Goal: Navigation & Orientation: Find specific page/section

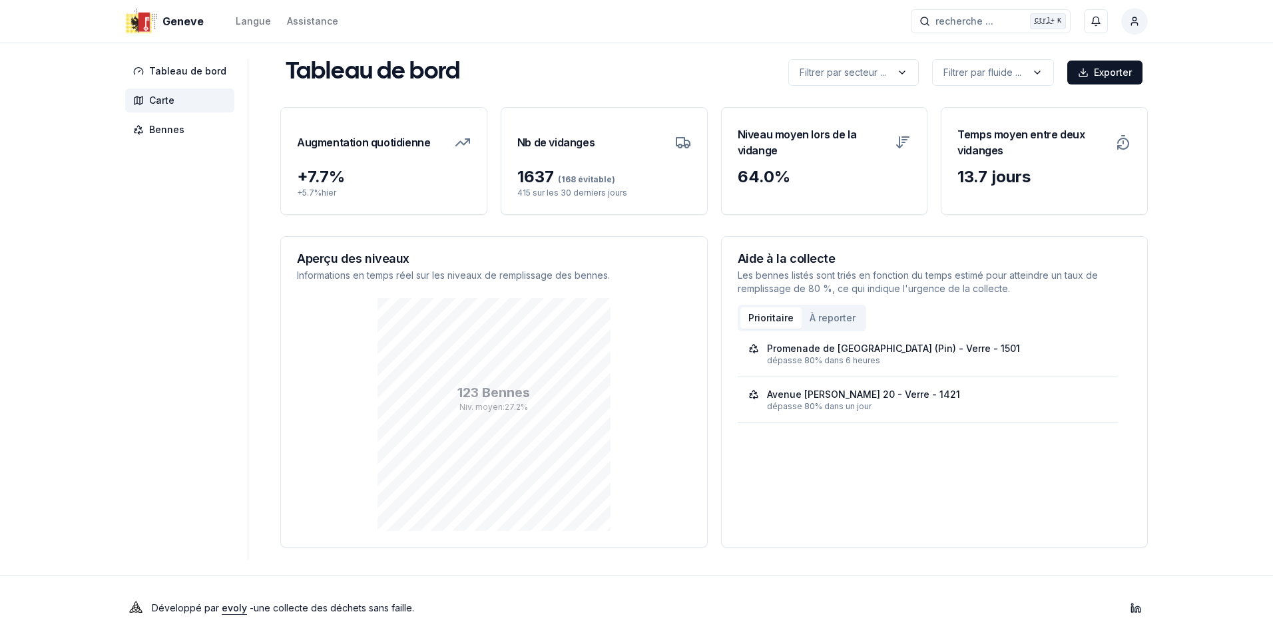
click at [171, 97] on span "Carte" at bounding box center [161, 100] width 25 height 13
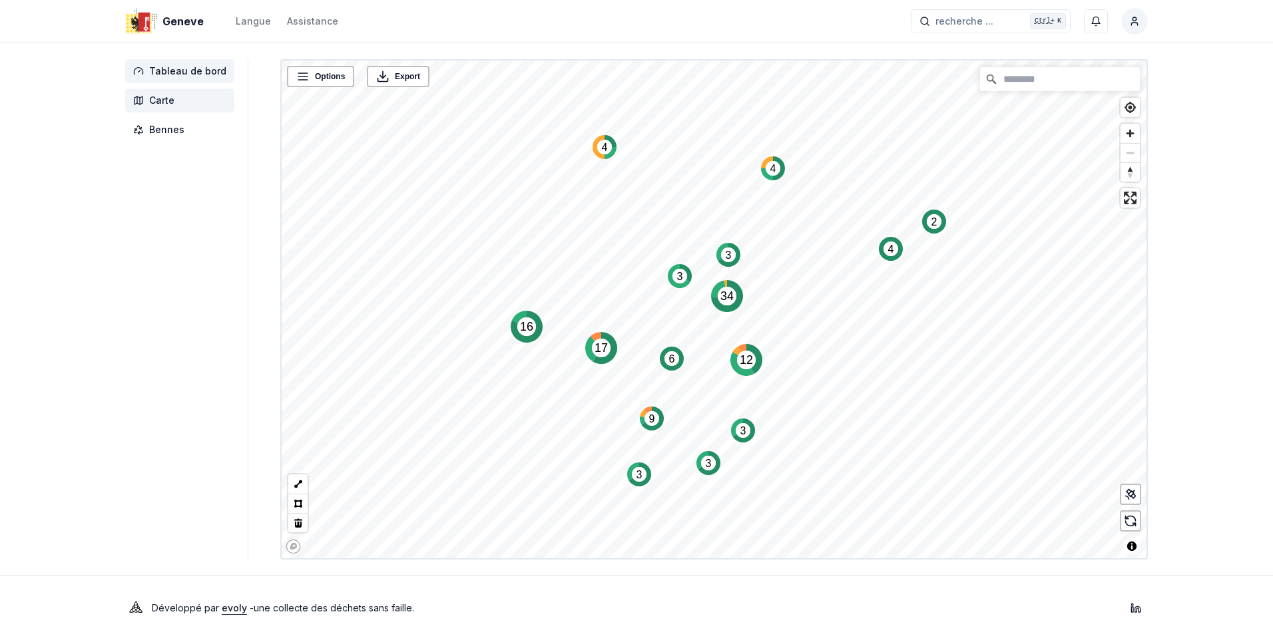
click at [180, 73] on span "Tableau de bord" at bounding box center [187, 71] width 77 height 13
click at [181, 61] on span "Tableau de bord" at bounding box center [179, 71] width 109 height 24
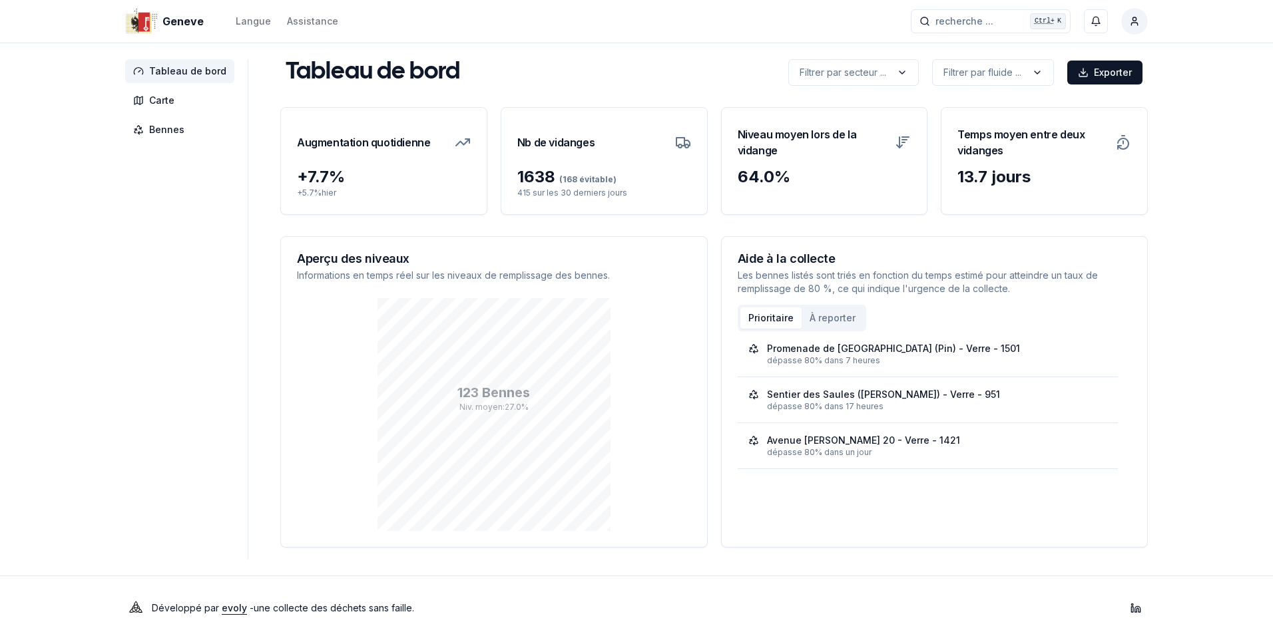
click at [182, 67] on span "Tableau de bord" at bounding box center [187, 71] width 77 height 13
